Goal: Transaction & Acquisition: Purchase product/service

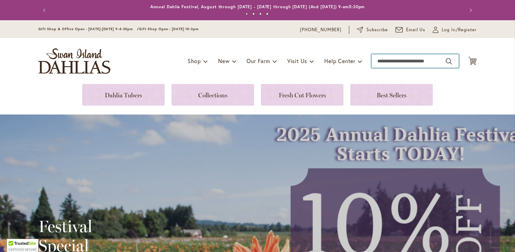
click at [380, 60] on input "Search" at bounding box center [415, 61] width 87 height 14
type input "******"
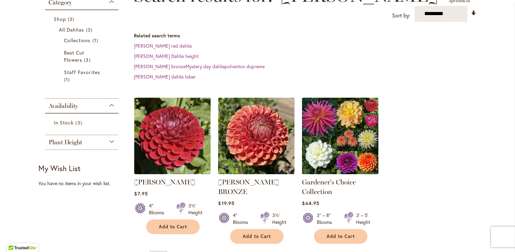
scroll to position [117, 0]
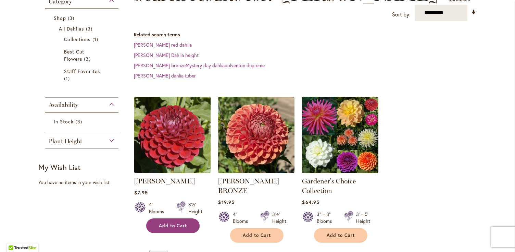
click at [184, 218] on button "Add to Cart" at bounding box center [172, 225] width 53 height 15
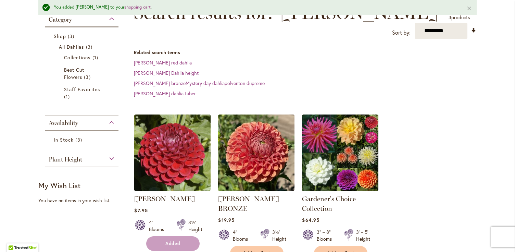
scroll to position [135, 0]
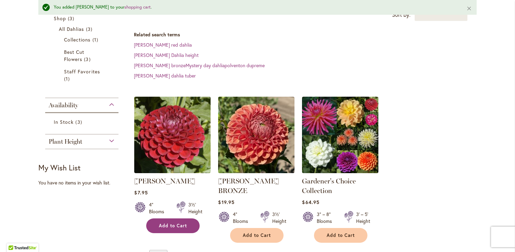
click at [183, 218] on button "Add to Cart" at bounding box center [172, 225] width 53 height 15
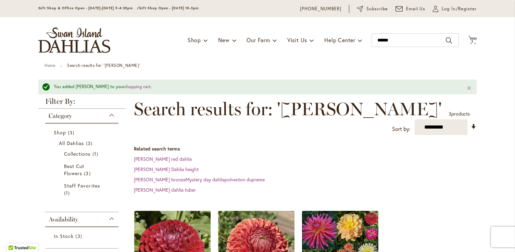
scroll to position [0, 0]
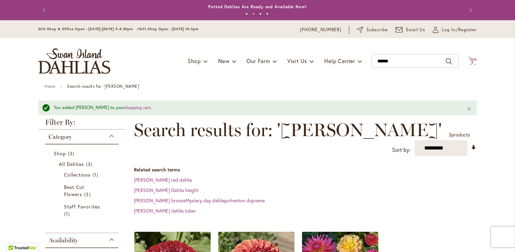
click at [474, 58] on icon at bounding box center [472, 61] width 9 height 8
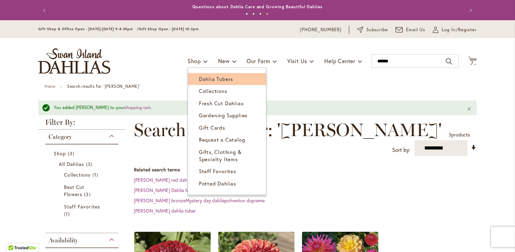
click at [203, 77] on span "Dahlia Tubers" at bounding box center [216, 78] width 34 height 7
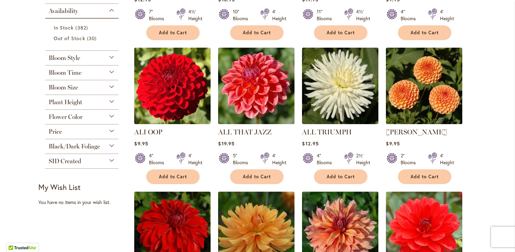
scroll to position [276, 0]
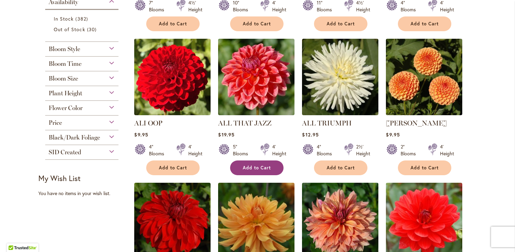
click at [272, 168] on button "Add to Cart" at bounding box center [256, 167] width 53 height 15
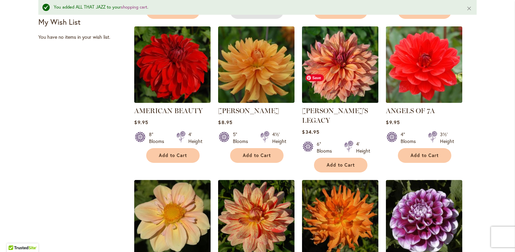
scroll to position [473, 0]
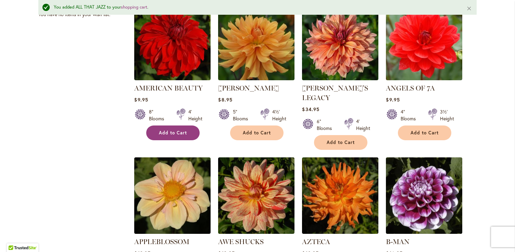
click at [177, 130] on span "Add to Cart" at bounding box center [173, 133] width 28 height 6
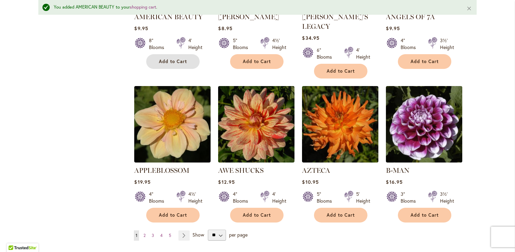
scroll to position [546, 0]
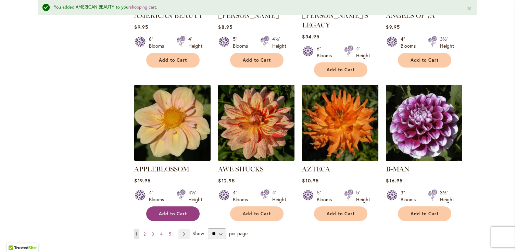
click at [177, 211] on span "Add to Cart" at bounding box center [173, 214] width 28 height 6
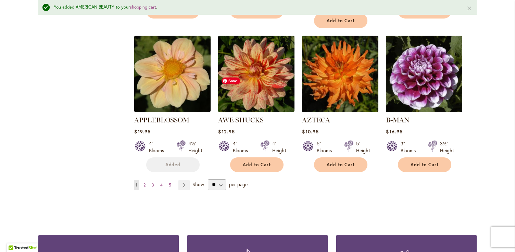
scroll to position [598, 0]
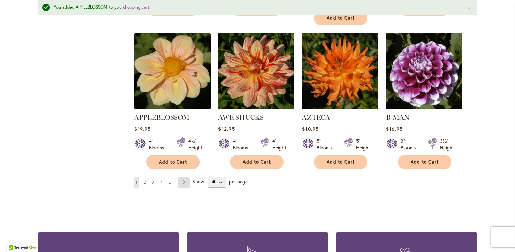
click at [185, 177] on link "Page Next" at bounding box center [183, 182] width 11 height 10
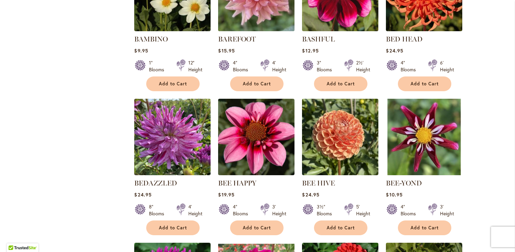
scroll to position [362, 0]
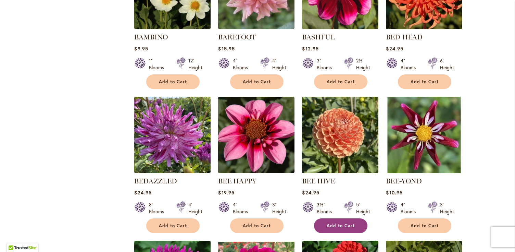
click at [356, 225] on button "Add to Cart" at bounding box center [340, 225] width 53 height 15
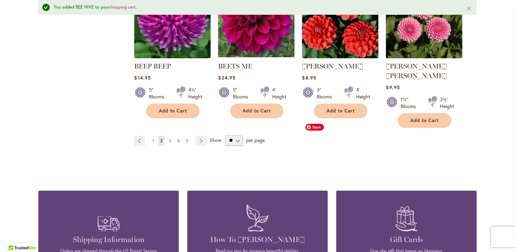
scroll to position [641, 0]
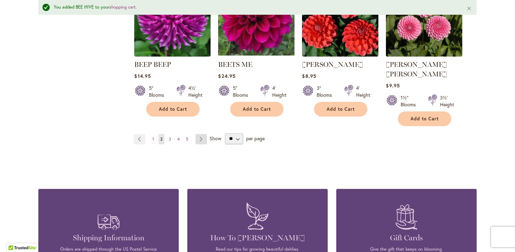
click at [200, 134] on link "Page Next" at bounding box center [201, 139] width 11 height 10
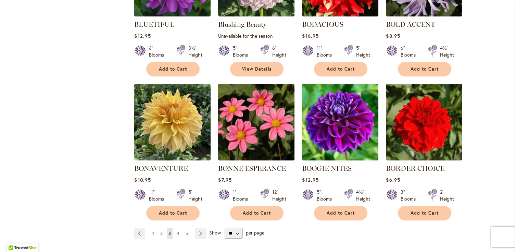
scroll to position [519, 0]
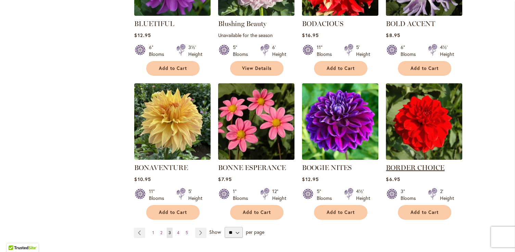
click at [435, 166] on link "BORDER CHOICE" at bounding box center [415, 167] width 59 height 8
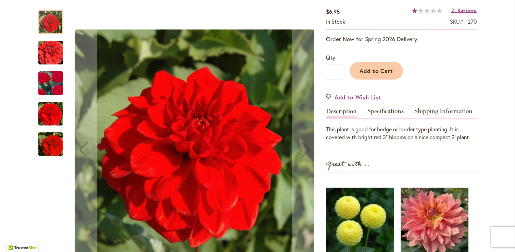
scroll to position [141, 0]
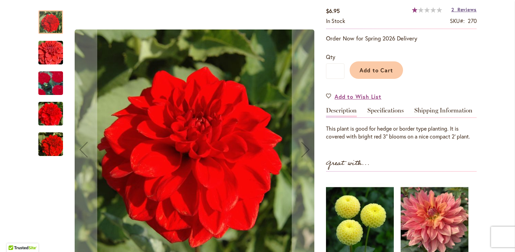
click at [463, 9] on span "Reviews" at bounding box center [467, 9] width 19 height 7
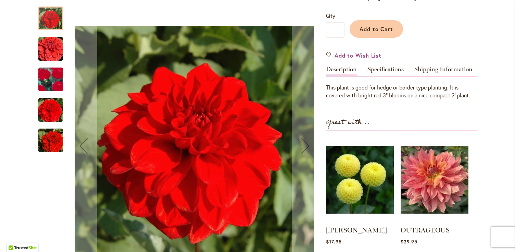
scroll to position [182, 0]
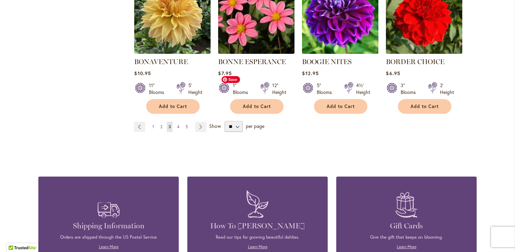
scroll to position [634, 0]
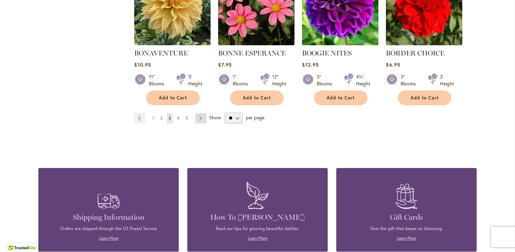
click at [202, 119] on link "Page Next" at bounding box center [200, 118] width 11 height 10
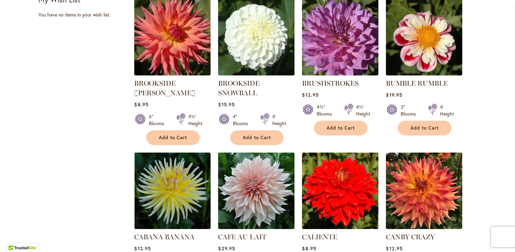
scroll to position [316, 0]
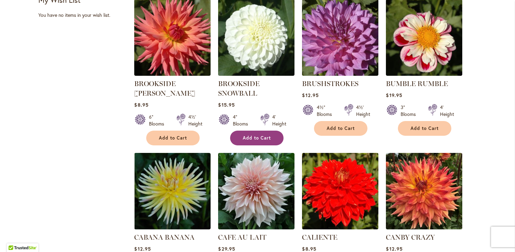
click at [266, 138] on span "Add to Cart" at bounding box center [257, 138] width 28 height 6
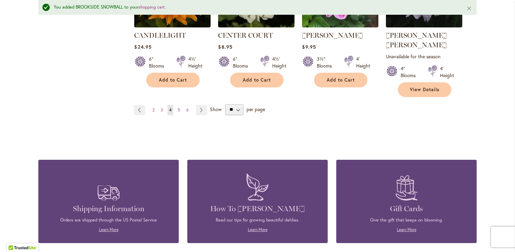
scroll to position [681, 0]
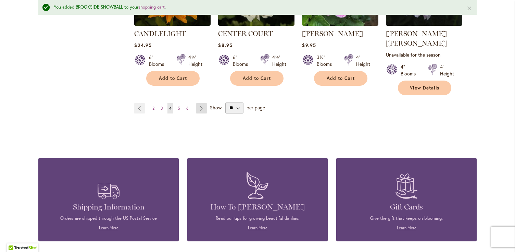
click at [203, 103] on link "Page Next" at bounding box center [201, 108] width 11 height 10
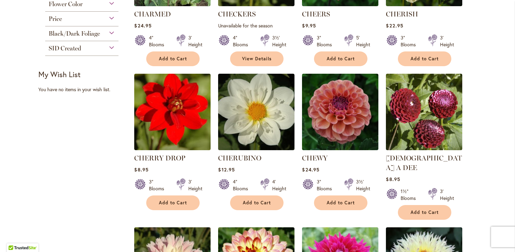
scroll to position [242, 0]
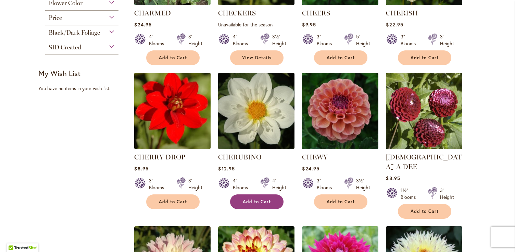
click at [259, 200] on span "Add to Cart" at bounding box center [257, 202] width 28 height 6
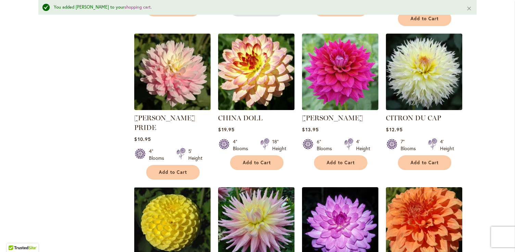
scroll to position [453, 0]
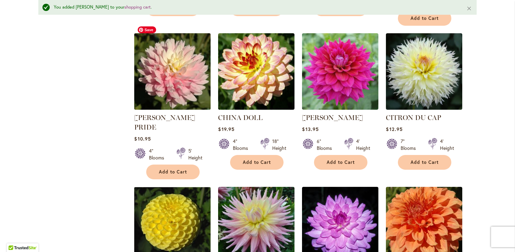
click at [167, 85] on img at bounding box center [173, 71] width 80 height 80
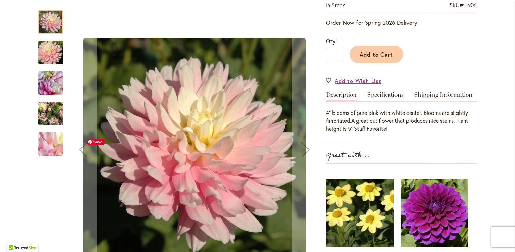
scroll to position [158, 0]
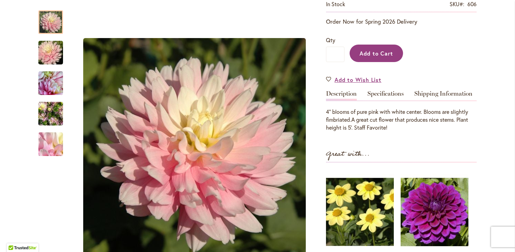
click at [382, 50] on span "Add to Cart" at bounding box center [377, 53] width 34 height 7
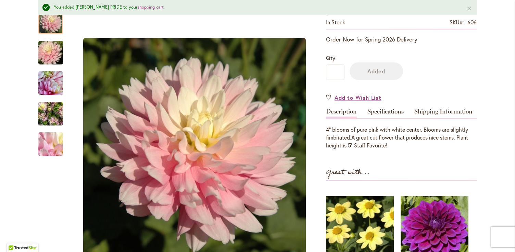
scroll to position [176, 0]
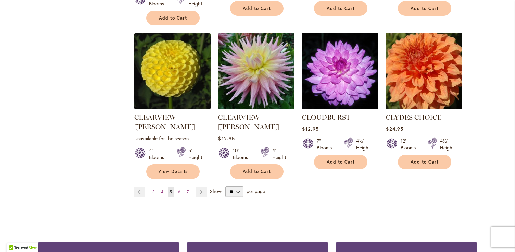
scroll to position [589, 0]
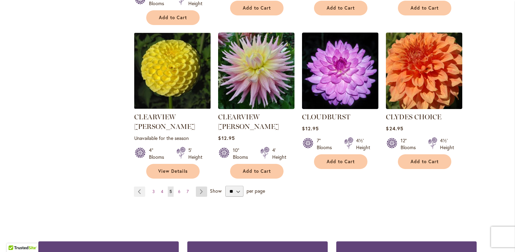
click at [203, 186] on link "Page Next" at bounding box center [201, 191] width 11 height 10
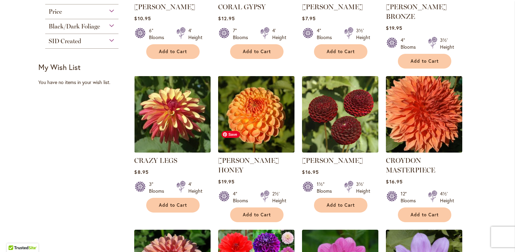
scroll to position [250, 0]
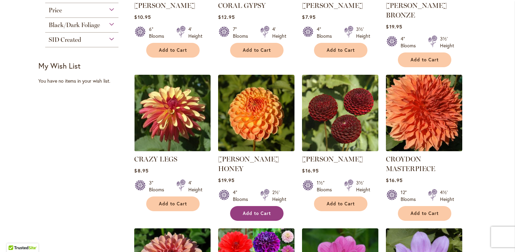
click at [269, 210] on span "Add to Cart" at bounding box center [257, 213] width 28 height 6
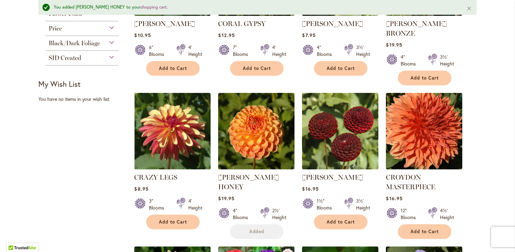
scroll to position [268, 0]
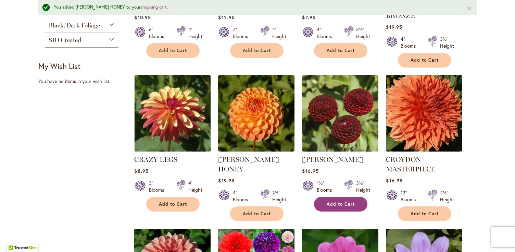
click at [346, 197] on button "Add to Cart" at bounding box center [340, 204] width 53 height 15
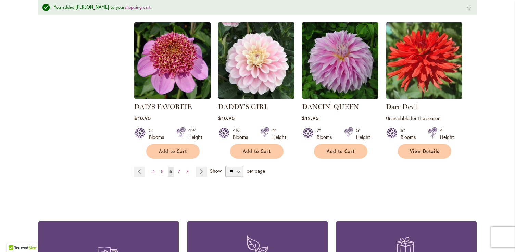
scroll to position [630, 0]
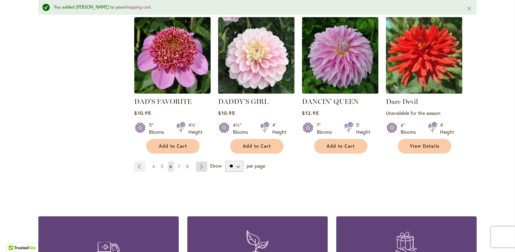
click at [202, 161] on link "Page Next" at bounding box center [201, 166] width 11 height 10
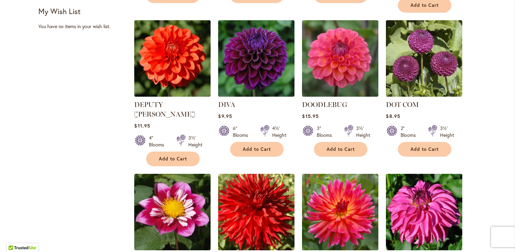
scroll to position [327, 0]
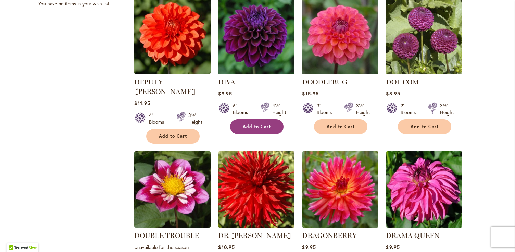
click at [269, 124] on span "Add to Cart" at bounding box center [257, 127] width 28 height 6
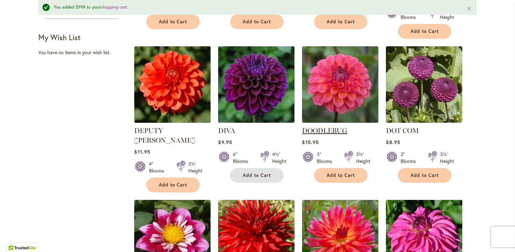
scroll to position [295, 0]
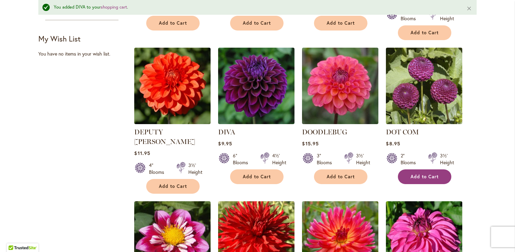
click at [424, 169] on button "Add to Cart" at bounding box center [424, 176] width 53 height 15
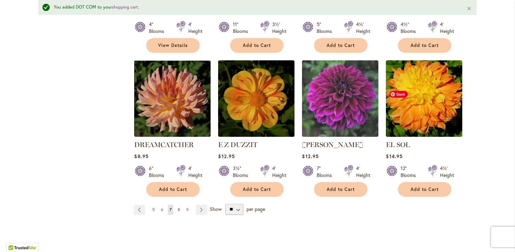
scroll to position [587, 0]
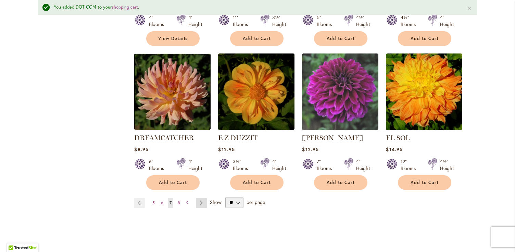
click at [201, 198] on link "Page Next" at bounding box center [201, 203] width 11 height 10
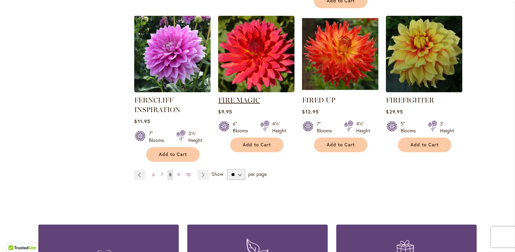
scroll to position [608, 0]
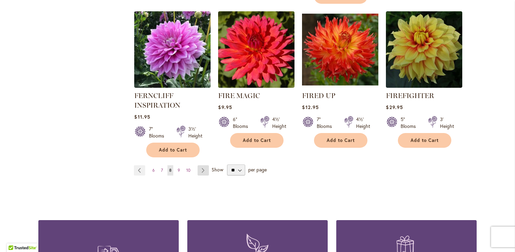
click at [202, 169] on link "Page Next" at bounding box center [203, 170] width 11 height 10
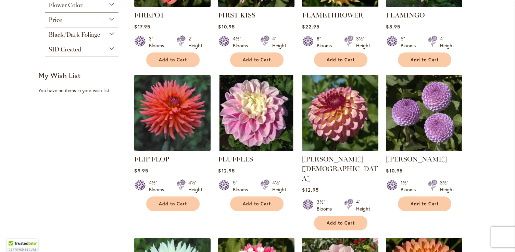
scroll to position [241, 0]
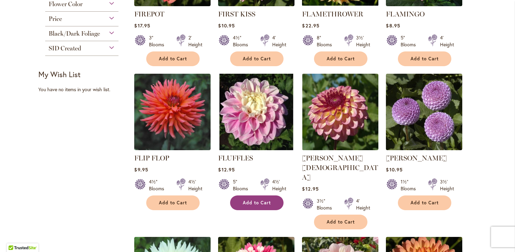
click at [276, 201] on button "Add to Cart" at bounding box center [256, 202] width 53 height 15
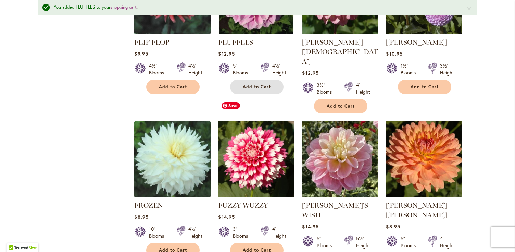
scroll to position [378, 0]
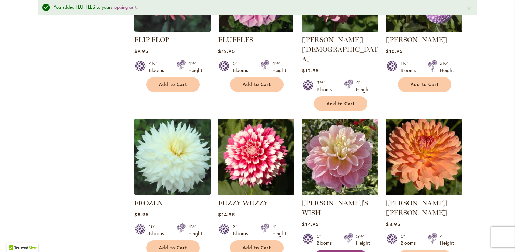
click at [350, 251] on span "Add to Cart" at bounding box center [341, 257] width 28 height 6
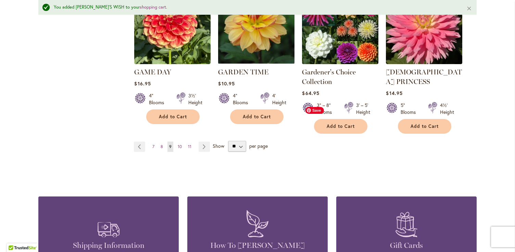
scroll to position [663, 0]
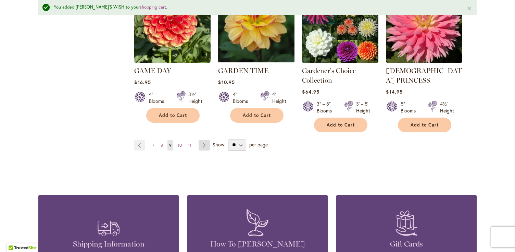
click at [205, 140] on link "Page Next" at bounding box center [204, 145] width 11 height 10
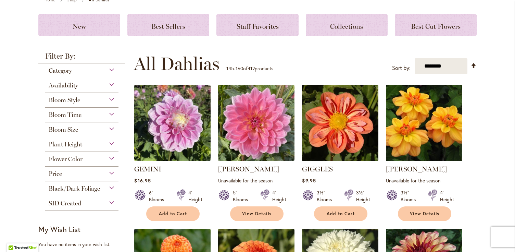
scroll to position [88, 0]
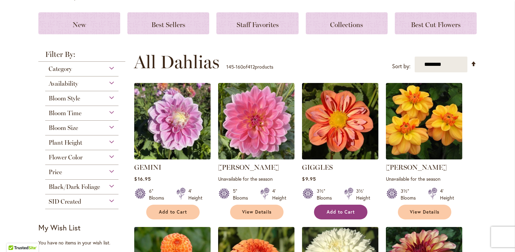
click at [334, 209] on span "Add to Cart" at bounding box center [341, 212] width 28 height 6
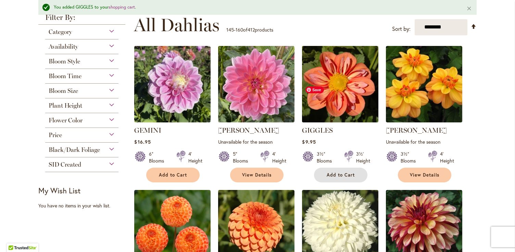
scroll to position [144, 0]
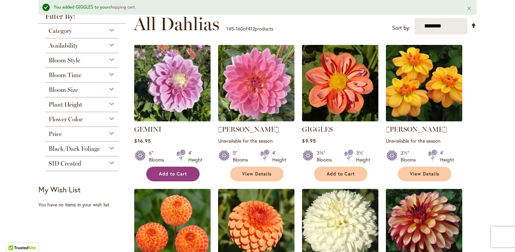
click at [182, 175] on span "Add to Cart" at bounding box center [173, 174] width 28 height 6
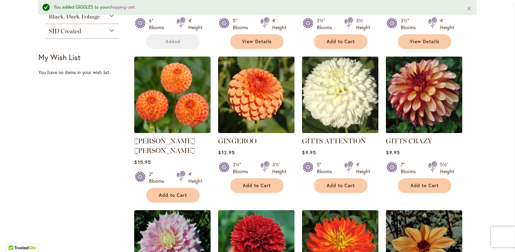
scroll to position [278, 0]
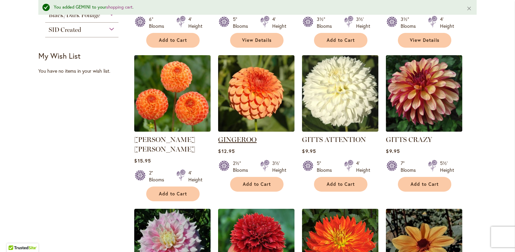
click at [241, 137] on link "GINGEROO" at bounding box center [237, 139] width 38 height 8
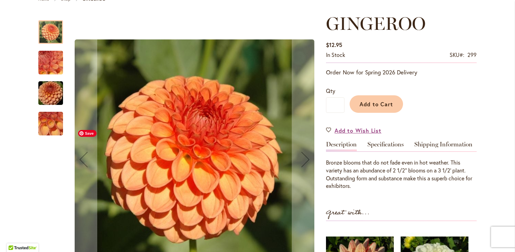
scroll to position [87, 0]
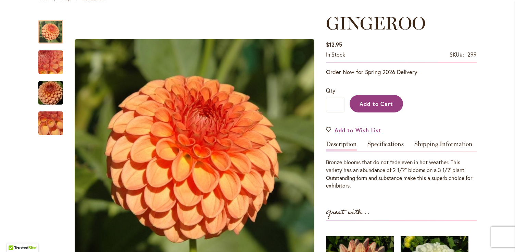
click at [375, 102] on span "Add to Cart" at bounding box center [377, 103] width 34 height 7
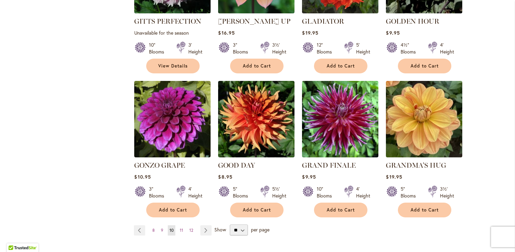
scroll to position [541, 0]
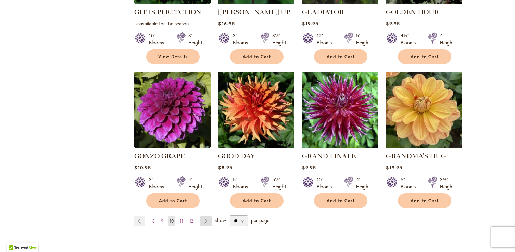
click at [209, 216] on link "Page Next" at bounding box center [205, 221] width 11 height 10
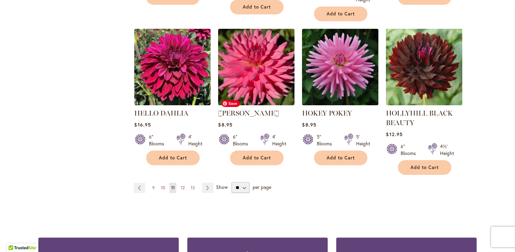
scroll to position [601, 0]
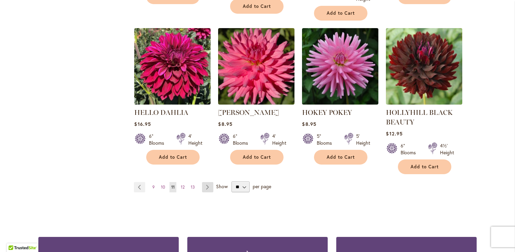
click at [208, 187] on link "Page Next" at bounding box center [207, 187] width 11 height 10
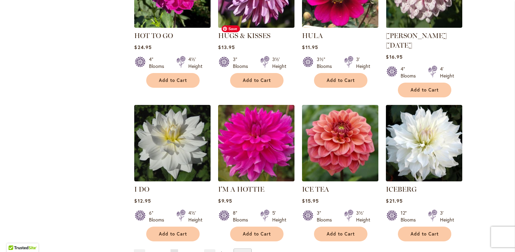
scroll to position [509, 0]
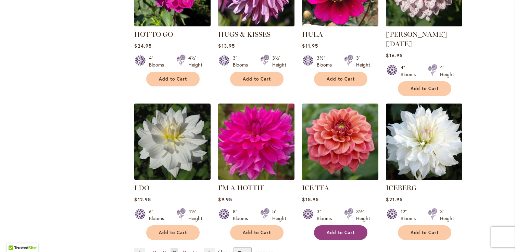
click at [336, 230] on span "Add to Cart" at bounding box center [341, 233] width 28 height 6
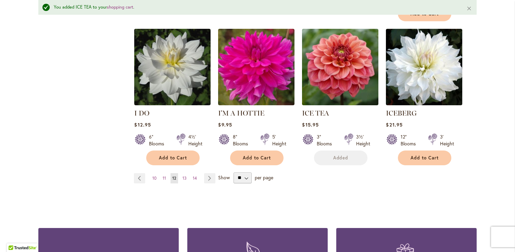
scroll to position [603, 0]
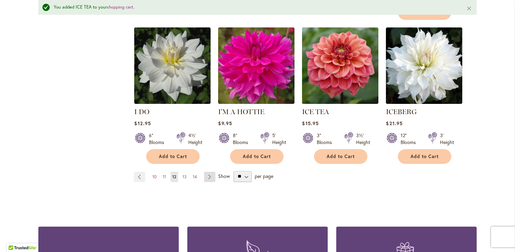
click at [212, 172] on link "Page Next" at bounding box center [209, 177] width 11 height 10
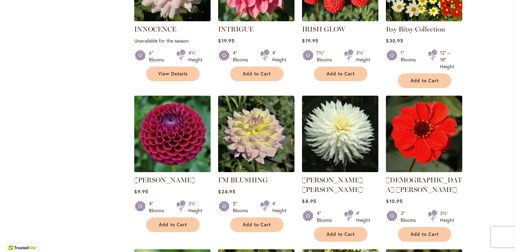
scroll to position [382, 0]
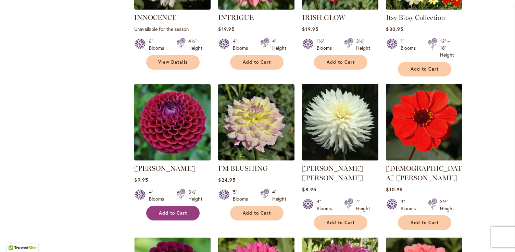
click at [176, 210] on span "Add to Cart" at bounding box center [173, 213] width 28 height 6
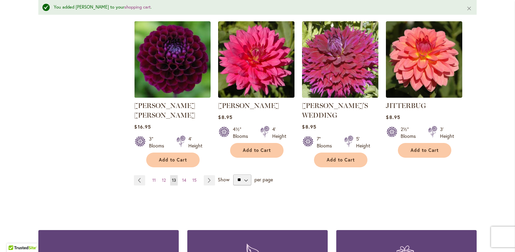
scroll to position [625, 0]
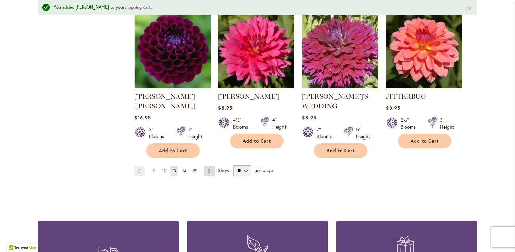
click at [208, 166] on link "Page Next" at bounding box center [209, 171] width 11 height 10
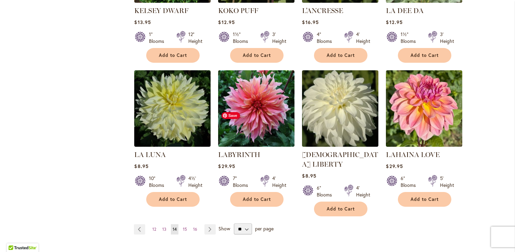
scroll to position [539, 0]
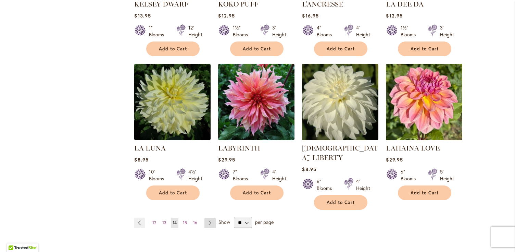
click at [210, 218] on link "Page Next" at bounding box center [210, 223] width 11 height 10
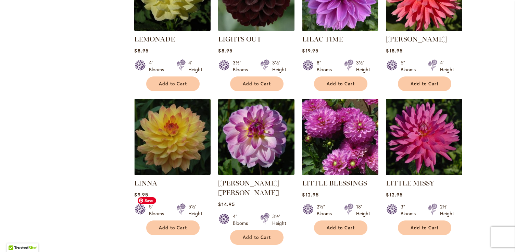
scroll to position [371, 0]
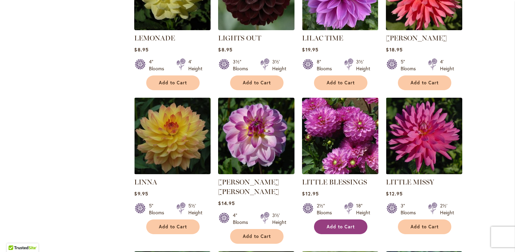
click at [354, 224] on span "Add to Cart" at bounding box center [341, 227] width 28 height 6
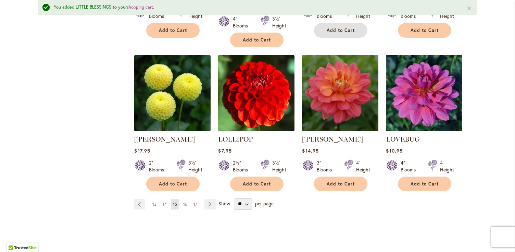
scroll to position [586, 0]
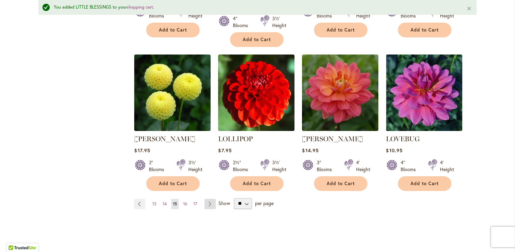
click at [208, 199] on link "Page Next" at bounding box center [210, 204] width 11 height 10
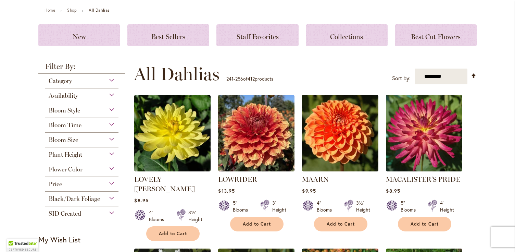
scroll to position [76, 0]
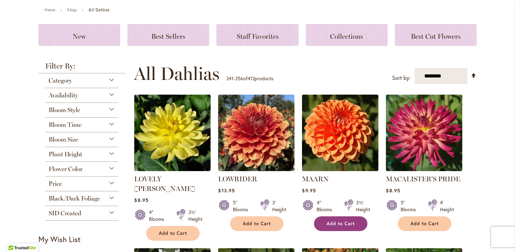
click at [332, 224] on span "Add to Cart" at bounding box center [341, 224] width 28 height 6
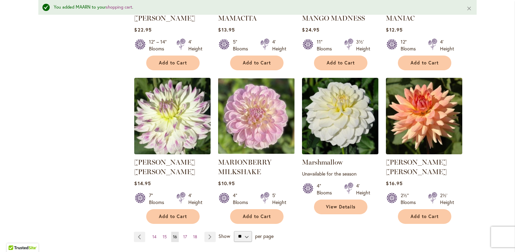
scroll to position [554, 0]
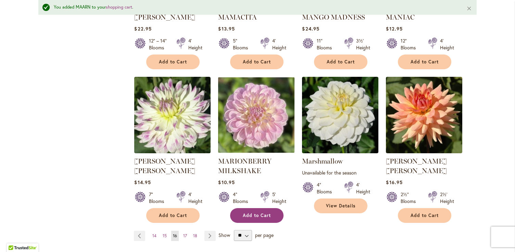
click at [242, 208] on button "Add to Cart" at bounding box center [256, 215] width 53 height 15
click at [209, 231] on link "Page Next" at bounding box center [210, 236] width 11 height 10
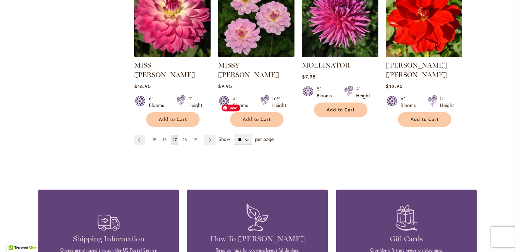
scroll to position [625, 0]
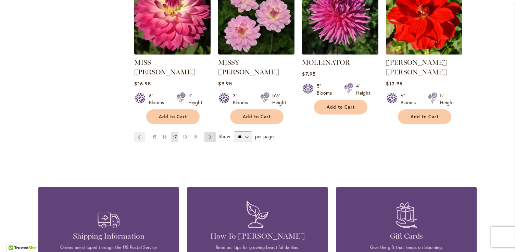
click at [209, 132] on link "Page Next" at bounding box center [210, 137] width 11 height 10
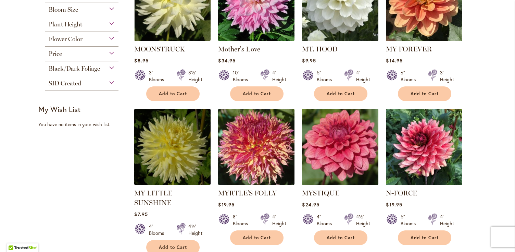
scroll to position [207, 0]
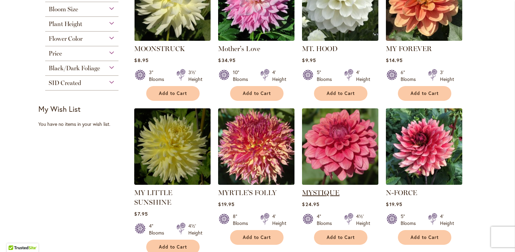
click at [335, 193] on link "MYSTIQUE" at bounding box center [320, 192] width 37 height 8
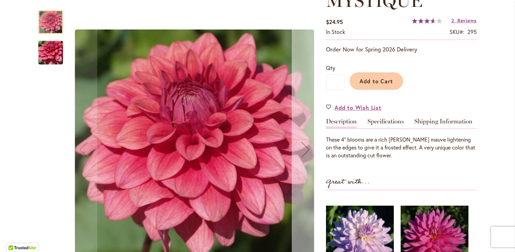
scroll to position [111, 0]
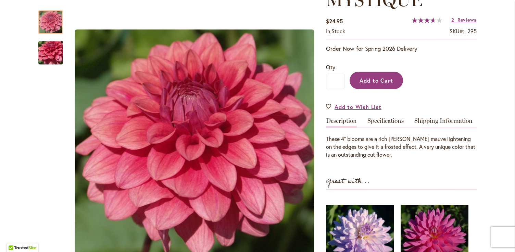
click at [384, 83] on span "Add to Cart" at bounding box center [377, 80] width 34 height 7
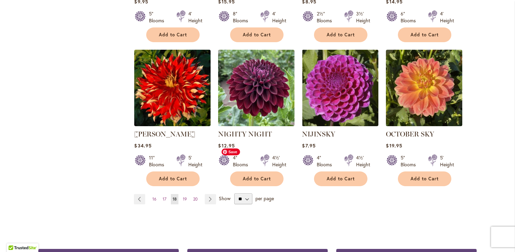
scroll to position [563, 0]
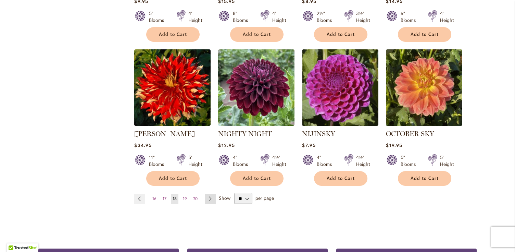
click at [211, 194] on link "Page Next" at bounding box center [210, 199] width 11 height 10
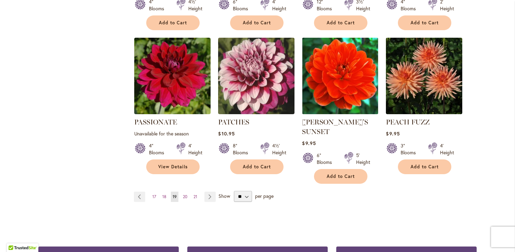
scroll to position [575, 0]
click at [215, 191] on link "Page Next" at bounding box center [210, 196] width 11 height 10
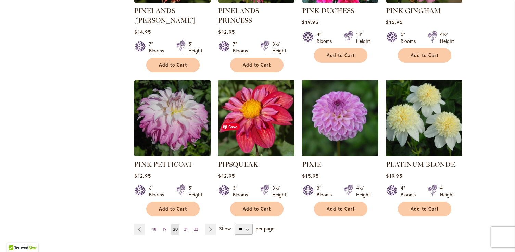
scroll to position [552, 0]
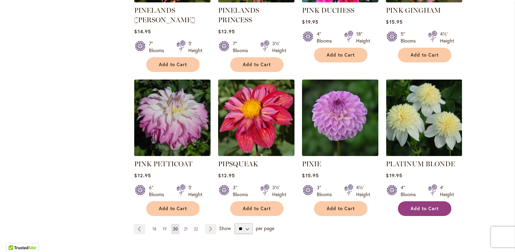
click at [411, 206] on span "Add to Cart" at bounding box center [425, 209] width 28 height 6
click at [211, 224] on link "Page Next" at bounding box center [210, 229] width 11 height 10
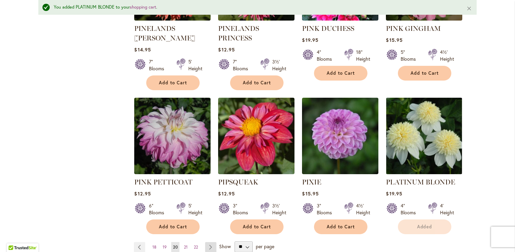
scroll to position [570, 0]
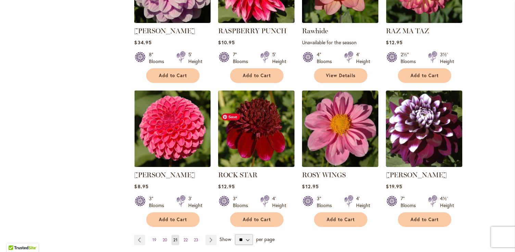
scroll to position [522, 0]
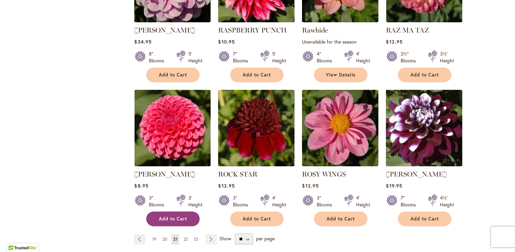
click at [184, 216] on span "Add to Cart" at bounding box center [173, 219] width 28 height 6
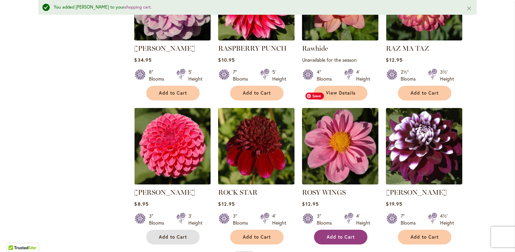
scroll to position [540, 0]
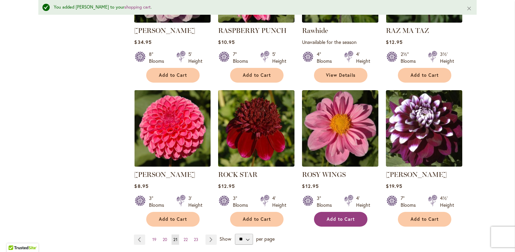
click at [340, 217] on span "Add to Cart" at bounding box center [341, 219] width 28 height 6
click at [213, 239] on link "Page Next" at bounding box center [211, 239] width 11 height 10
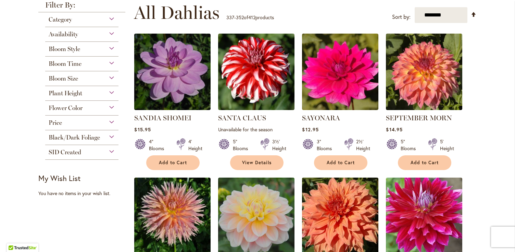
scroll to position [138, 0]
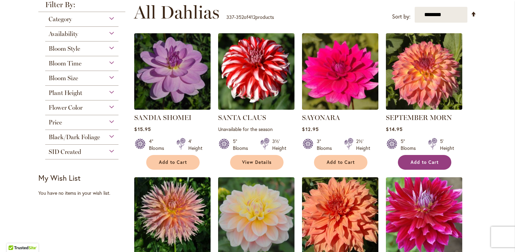
click at [410, 163] on button "Add to Cart" at bounding box center [424, 162] width 53 height 15
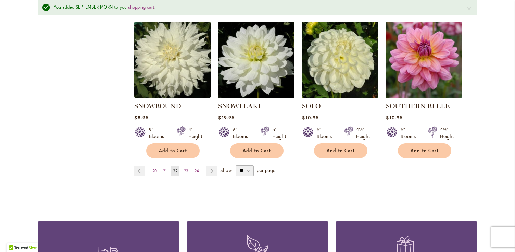
scroll to position [609, 0]
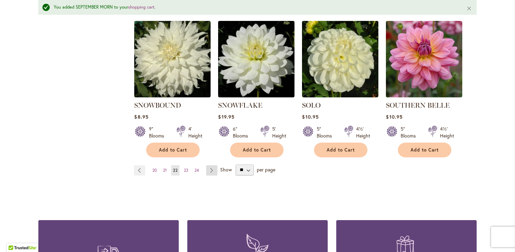
click at [210, 165] on link "Page Next" at bounding box center [211, 170] width 11 height 10
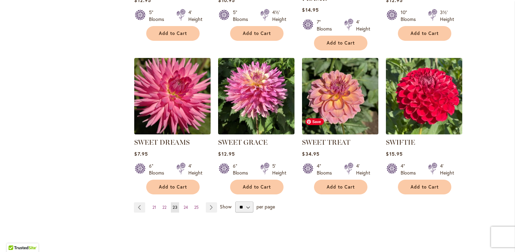
scroll to position [557, 0]
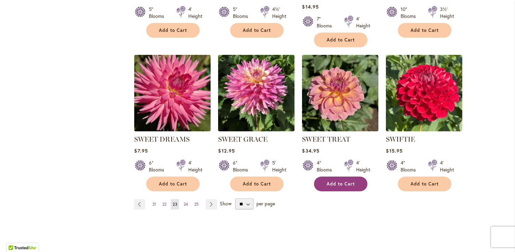
click at [354, 184] on span "Add to Cart" at bounding box center [341, 184] width 28 height 6
click at [213, 203] on link "Page Next" at bounding box center [211, 204] width 11 height 10
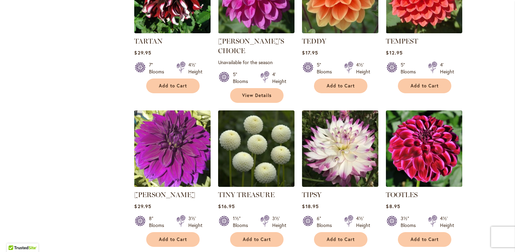
scroll to position [358, 0]
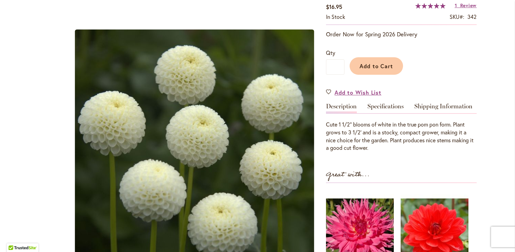
scroll to position [126, 0]
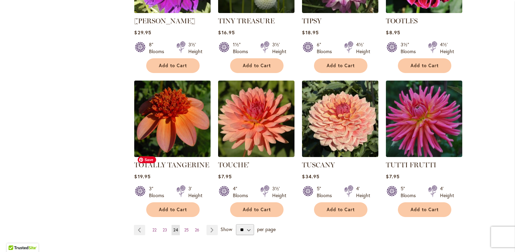
scroll to position [533, 0]
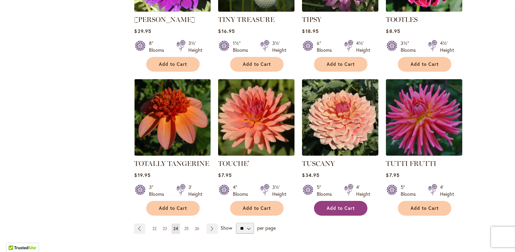
click at [338, 205] on span "Add to Cart" at bounding box center [341, 208] width 28 height 6
click at [215, 223] on link "Page Next" at bounding box center [212, 228] width 11 height 10
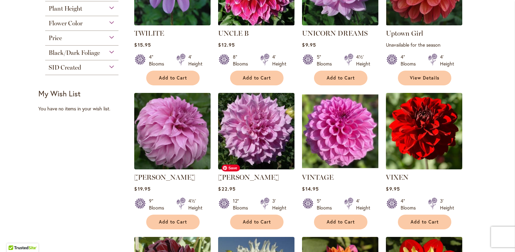
scroll to position [222, 0]
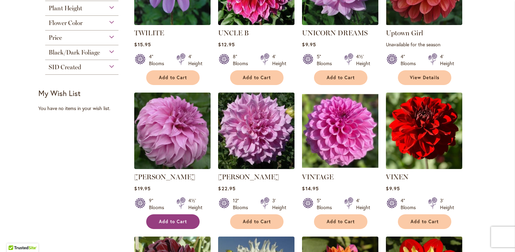
click at [184, 220] on span "Add to Cart" at bounding box center [173, 222] width 28 height 6
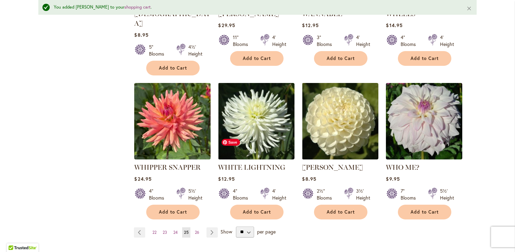
scroll to position [549, 0]
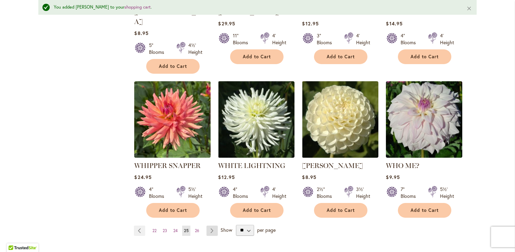
click at [213, 225] on link "Page Next" at bounding box center [212, 230] width 11 height 10
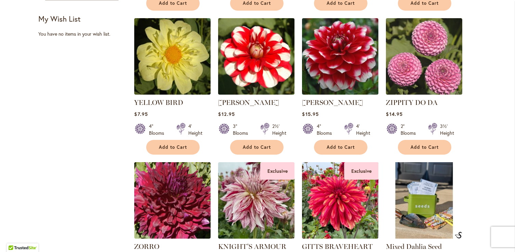
scroll to position [293, 0]
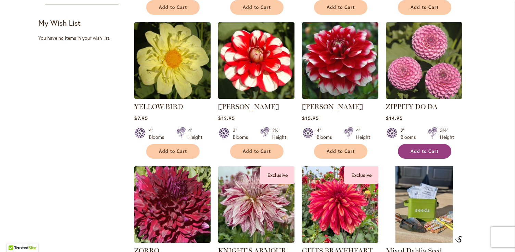
click at [419, 155] on button "Add to Cart" at bounding box center [424, 151] width 53 height 15
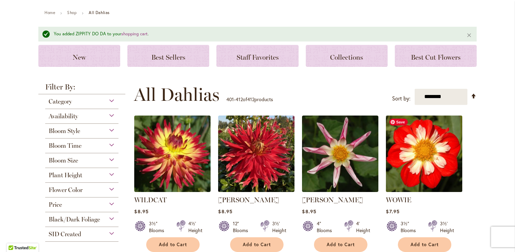
scroll to position [0, 0]
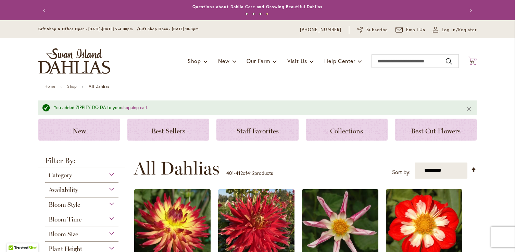
click at [473, 59] on icon "Cart .cls-1 { fill: #231f20; }" at bounding box center [472, 61] width 9 height 9
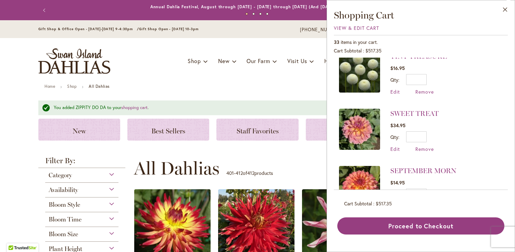
scroll to position [184, 0]
